Goal: Communication & Community: Answer question/provide support

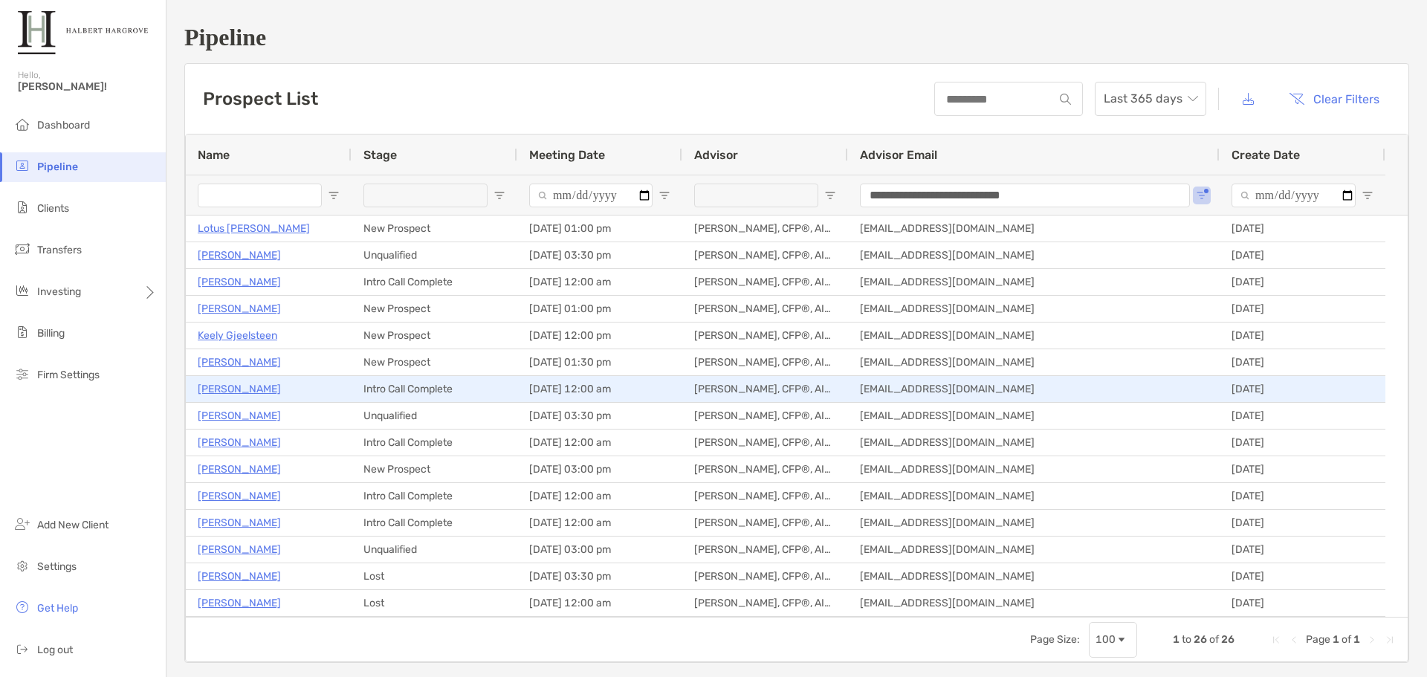
click at [236, 383] on p "[PERSON_NAME]" at bounding box center [239, 389] width 83 height 19
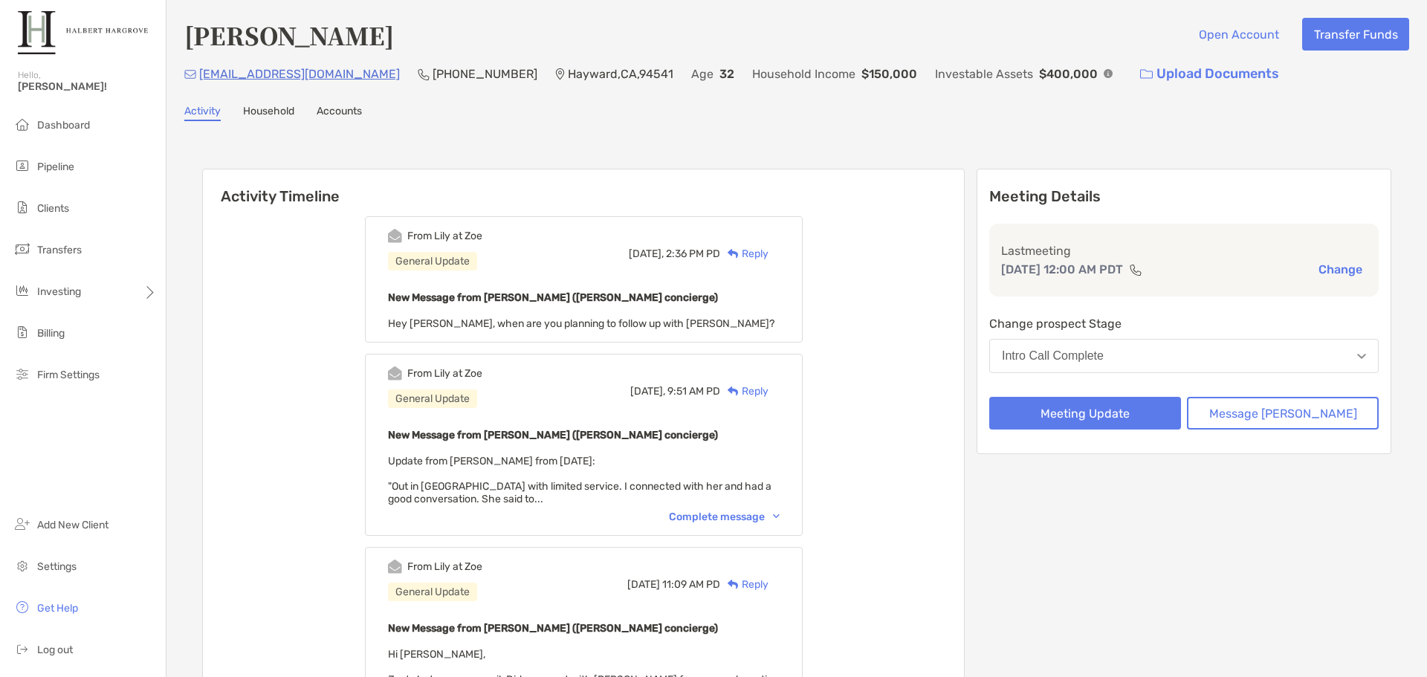
click at [780, 247] on div "[DATE], 2:36 PM PD Reply" at bounding box center [704, 253] width 151 height 49
click at [768, 256] on div "Reply" at bounding box center [744, 254] width 48 height 16
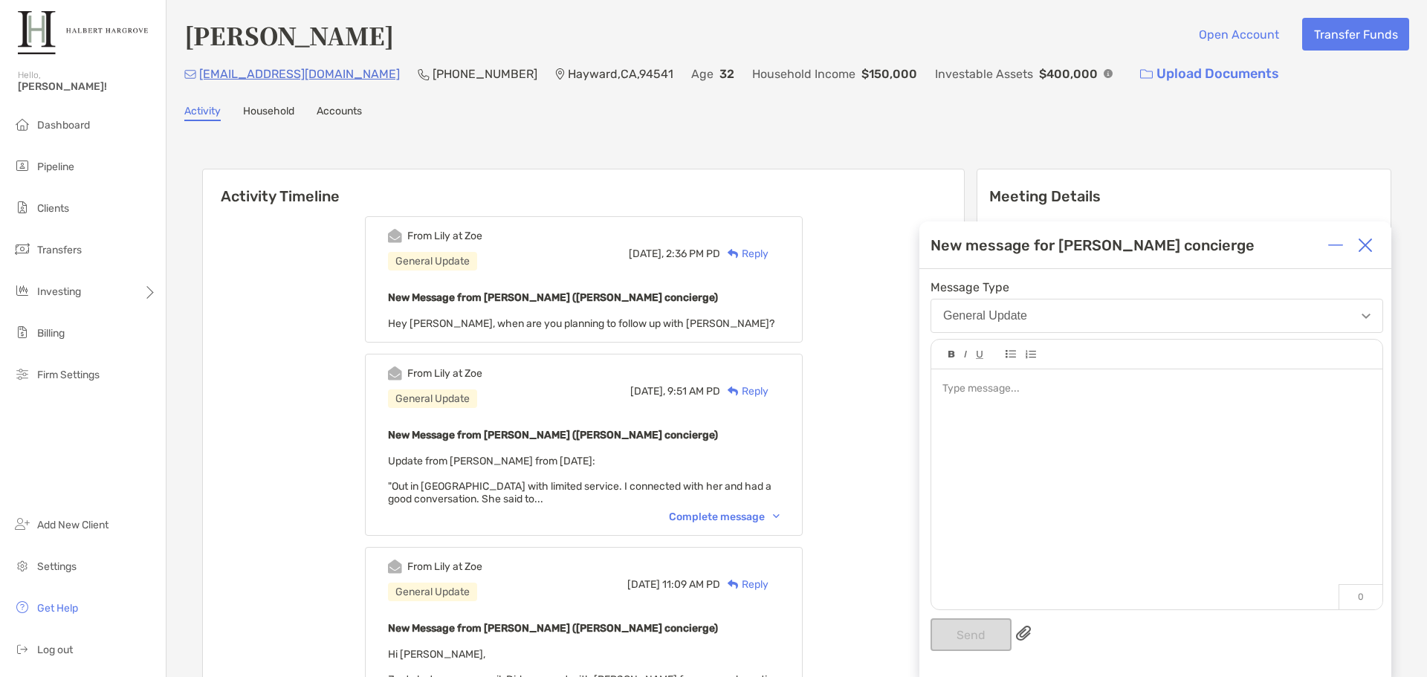
click at [1047, 396] on div at bounding box center [1156, 389] width 428 height 16
click at [1335, 392] on div "**********" at bounding box center [1156, 389] width 428 height 16
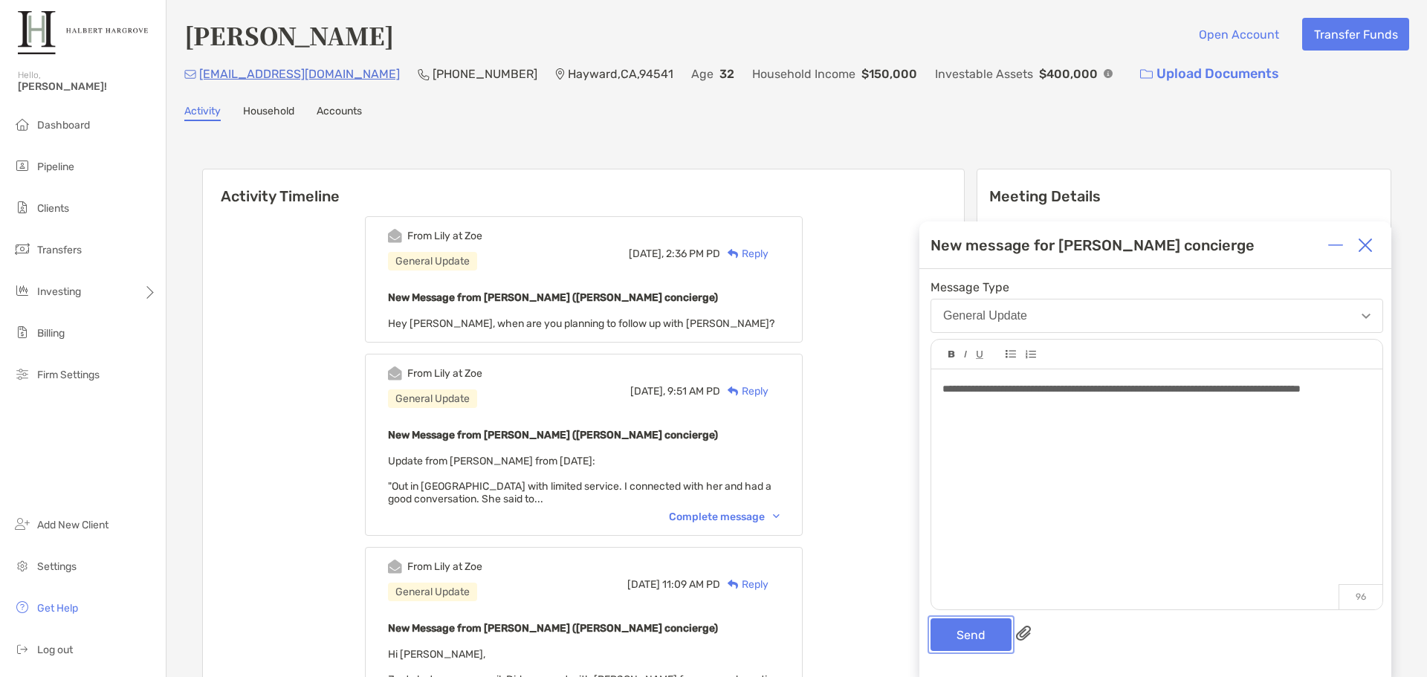
click at [951, 628] on button "Send" at bounding box center [971, 634] width 81 height 33
